Goal: Obtain resource: Obtain resource

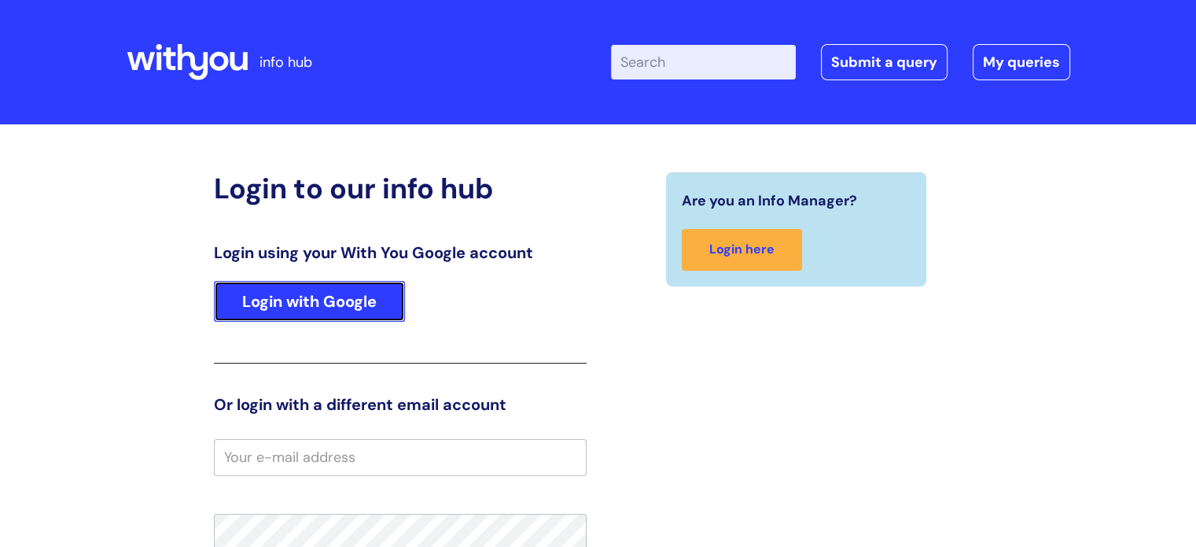
click at [269, 312] on link "Login with Google" at bounding box center [309, 301] width 191 height 41
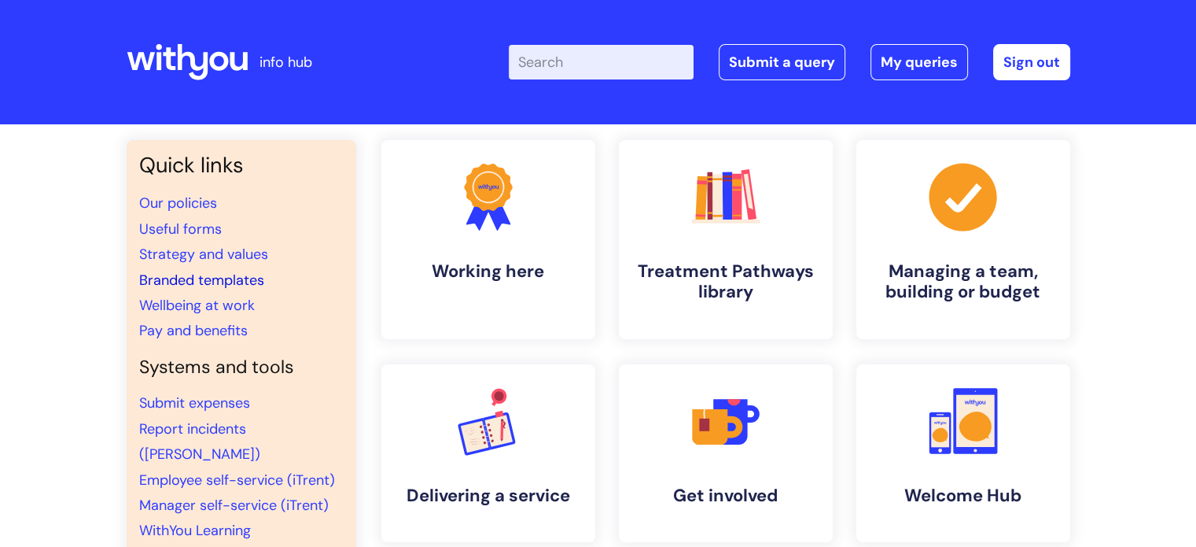
click at [212, 279] on link "Branded templates" at bounding box center [201, 280] width 125 height 19
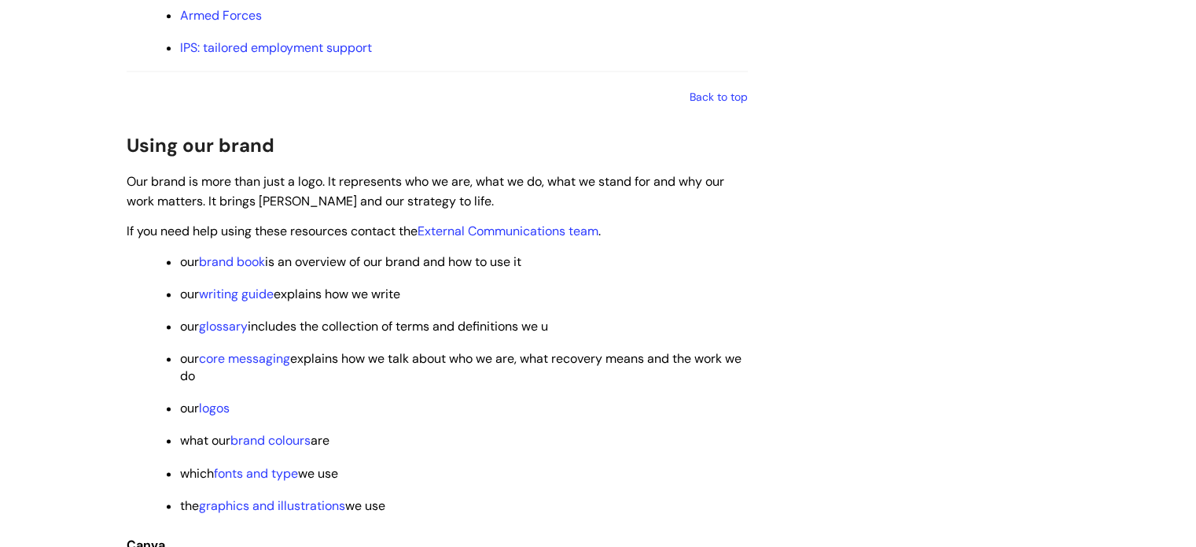
scroll to position [2202, 0]
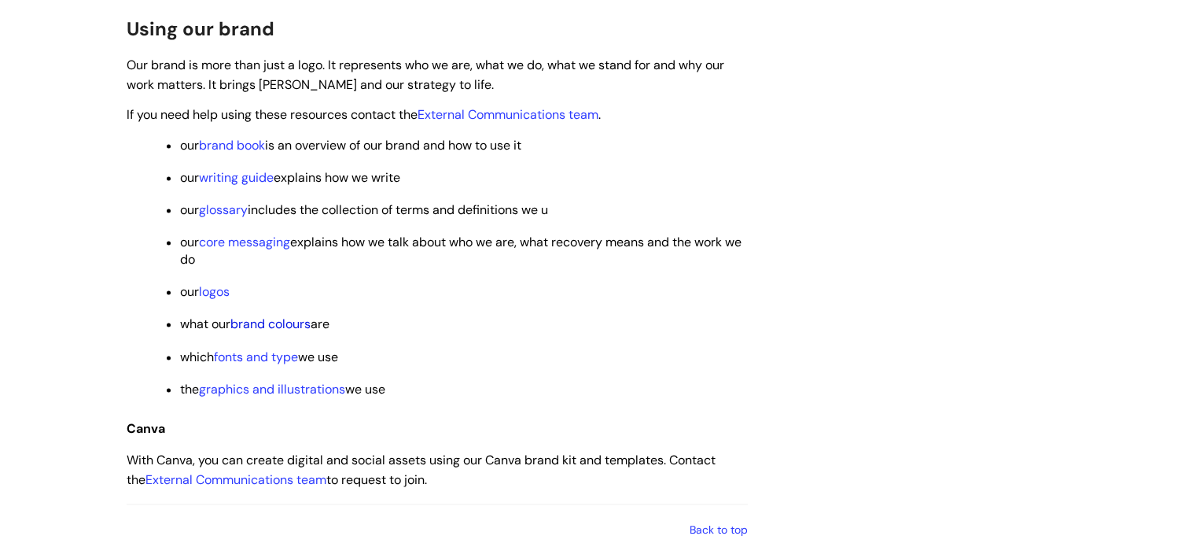
click at [287, 332] on link "brand colours" at bounding box center [270, 323] width 80 height 17
